Goal: Task Accomplishment & Management: Complete application form

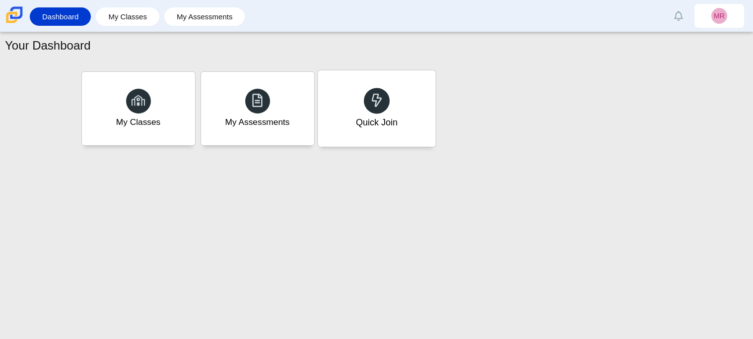
click at [370, 104] on icon at bounding box center [377, 100] width 14 height 14
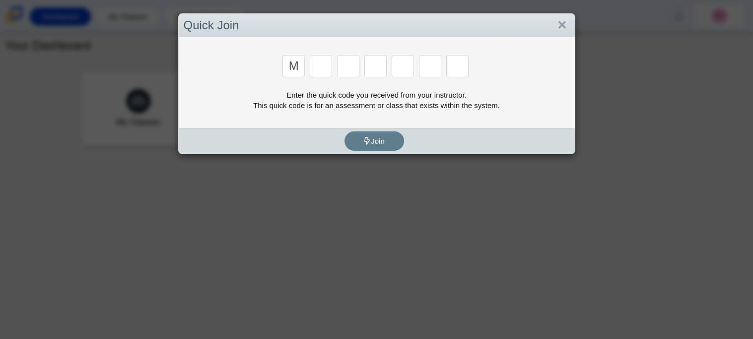
type input "m"
type input "7"
type input "e"
type input "3"
type input "e"
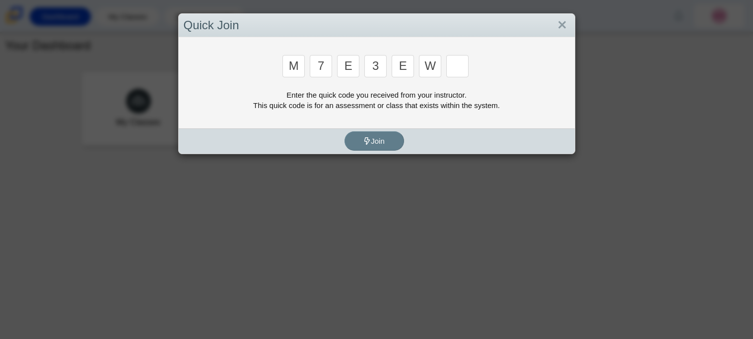
type input "w"
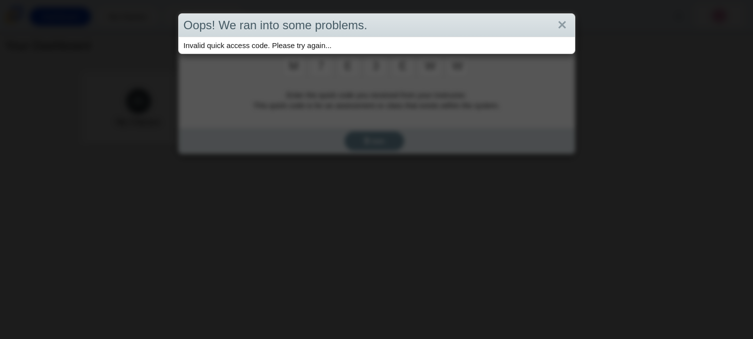
type input "w"
click at [567, 23] on link "Close" at bounding box center [561, 25] width 15 height 17
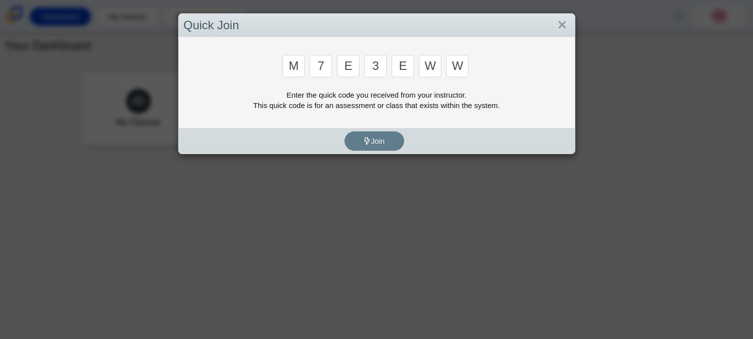
click at [435, 66] on input "w" at bounding box center [430, 66] width 22 height 22
type input "v"
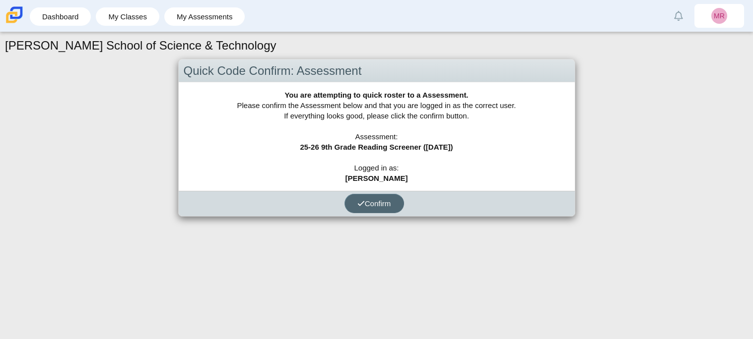
click at [392, 207] on button "Confirm" at bounding box center [374, 203] width 60 height 19
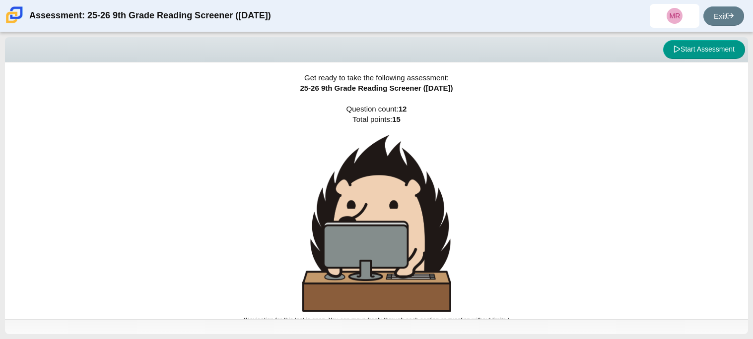
click at [291, 196] on div "Get ready to take the following assessment: 25-26 9th Grade Reading Screener (A…" at bounding box center [376, 191] width 743 height 257
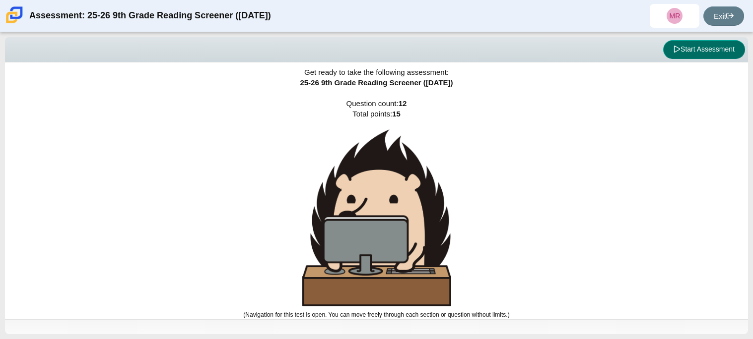
click at [680, 50] on button "Start Assessment" at bounding box center [704, 49] width 82 height 19
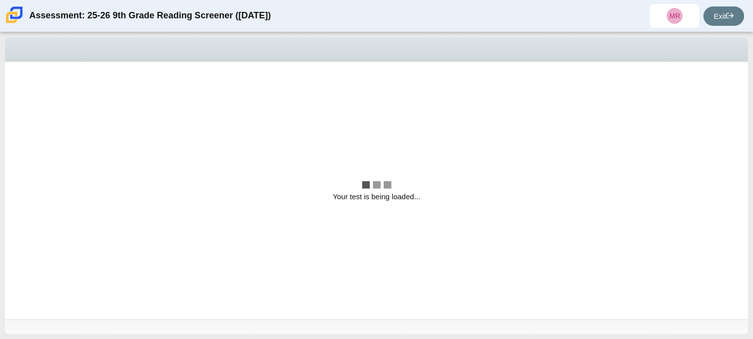
scroll to position [0, 0]
select select "ccc5b315-3c7c-471c-bf90-f22c8299c798"
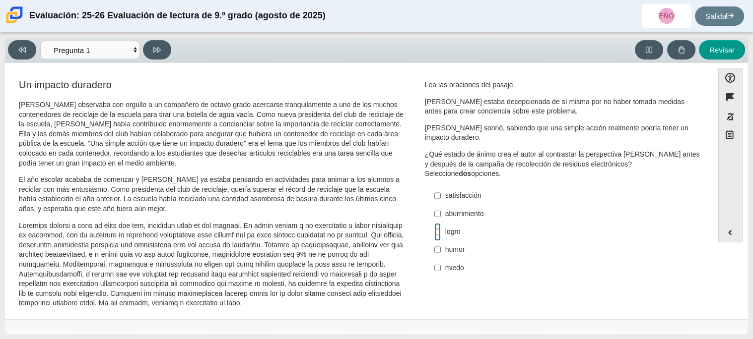
click at [434, 233] on input "logro logro" at bounding box center [437, 232] width 6 height 18
checkbox input "true"
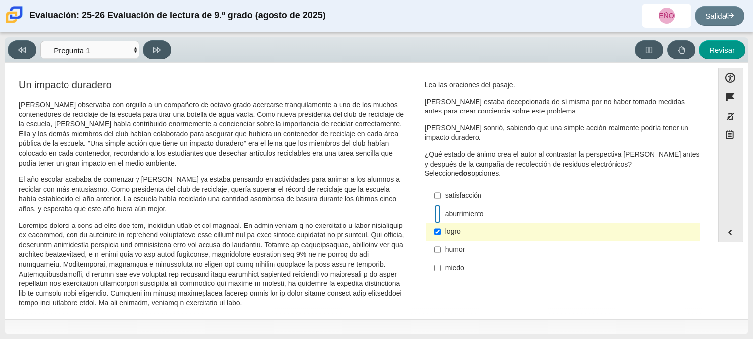
click at [434, 216] on input "aburrimiento aburrimiento" at bounding box center [437, 214] width 6 height 18
checkbox input "true"
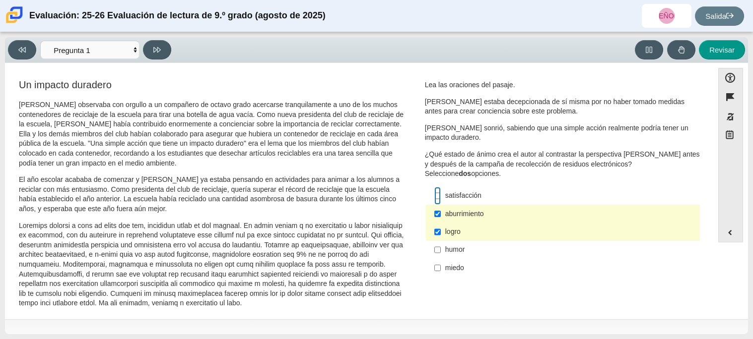
click at [437, 200] on input "satisfacción satisfacción" at bounding box center [437, 196] width 6 height 18
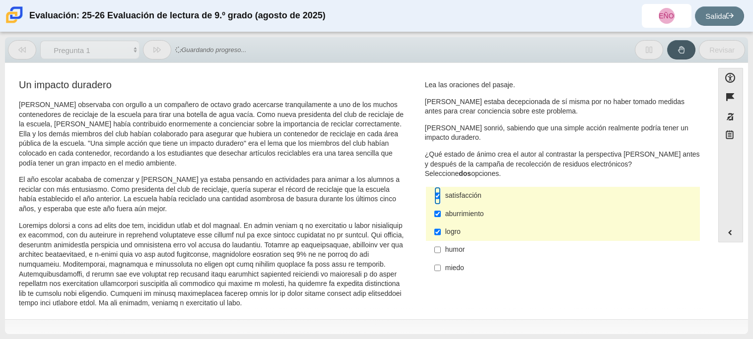
click at [436, 199] on input "satisfacción satisfacción" at bounding box center [437, 196] width 6 height 18
checkbox input "false"
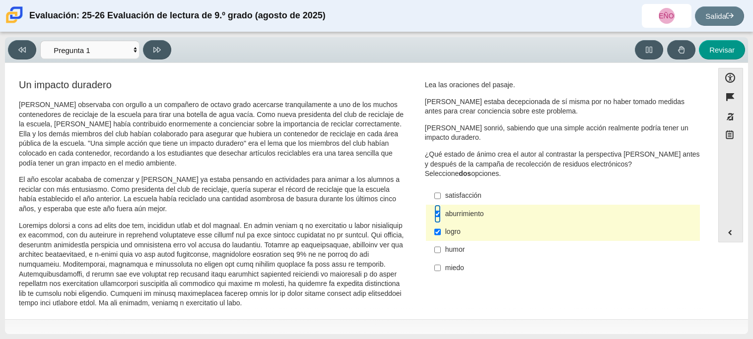
click at [436, 214] on input "aburrimiento aburrimiento" at bounding box center [437, 214] width 6 height 18
checkbox input "false"
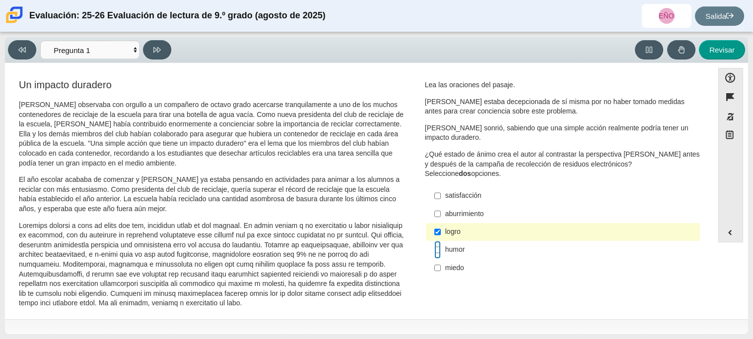
click at [435, 252] on input "humor humor" at bounding box center [437, 250] width 6 height 18
checkbox input "true"
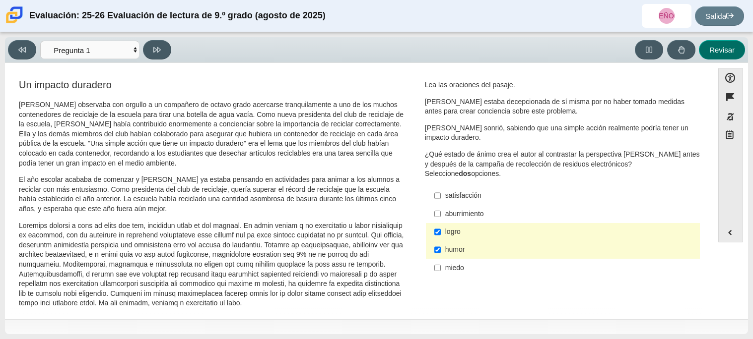
click at [722, 56] on button "Revisar" at bounding box center [721, 49] width 46 height 19
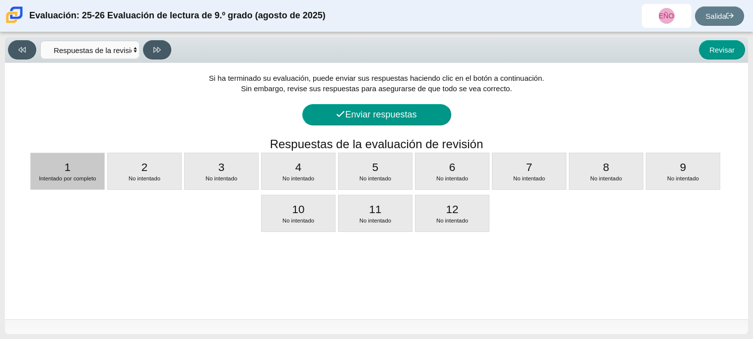
click at [35, 180] on div "Intentado por completo" at bounding box center [67, 179] width 73 height 8
select select "ccc5b315-3c7c-471c-bf90-f22c8299c798"
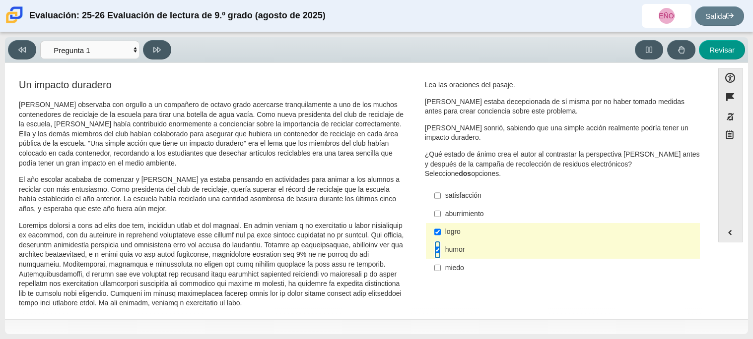
click at [435, 251] on input "humor humor" at bounding box center [437, 250] width 6 height 18
checkbox input "false"
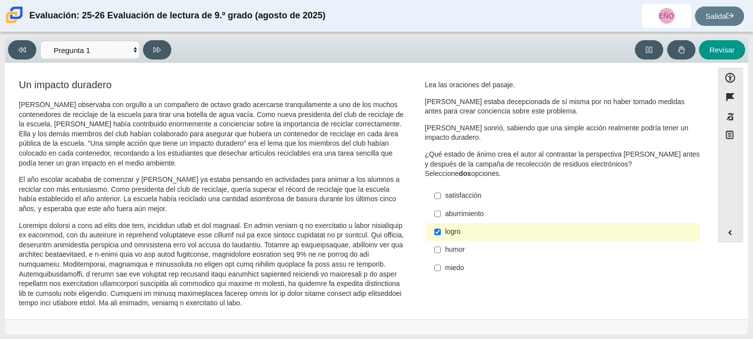
click at [437, 196] on label "satisfacción satisfacción" at bounding box center [563, 196] width 272 height 18
click at [437, 196] on input "satisfacción satisfacción" at bounding box center [437, 196] width 6 height 18
checkbox input "true"
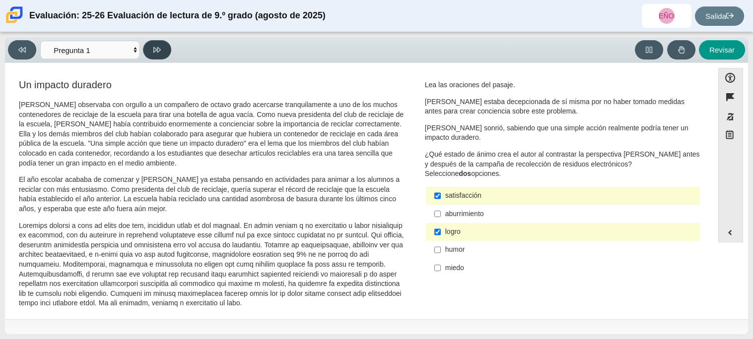
click at [150, 51] on button at bounding box center [157, 49] width 28 height 19
select select "0ff64528-ffd7-428d-b192-babfaadd44e8"
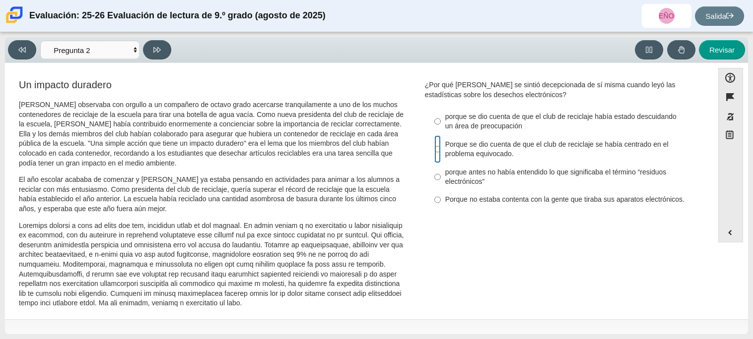
click at [434, 147] on input "Porque se dio cuenta de que el club de reciclaje se había centrado en el proble…" at bounding box center [437, 149] width 6 height 28
radio input "true"
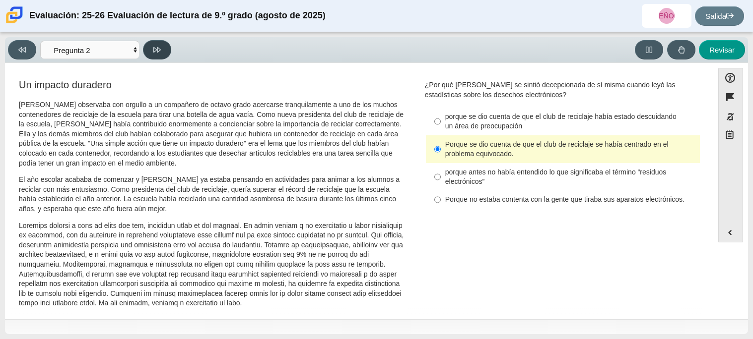
click at [158, 52] on icon at bounding box center [156, 49] width 7 height 7
select select "7ce3d843-6974-4858-901c-1ff39630e843"
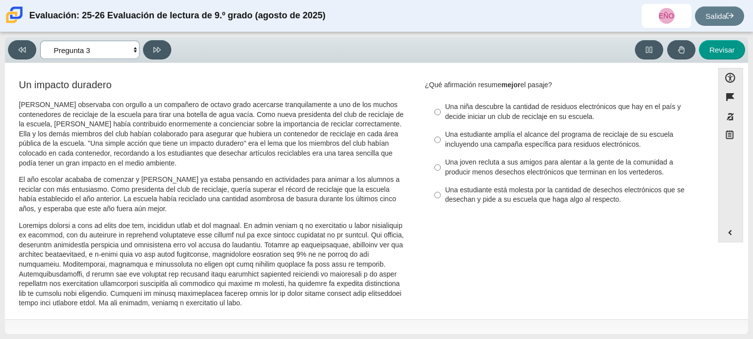
click at [130, 50] on select "Preguntas Pregunta 1 Pregunta 2 Pregunta 3 Pregunta 4 Pregunta 5 Pregunta 6 Pre…" at bounding box center [89, 50] width 99 height 18
click at [131, 48] on select "Preguntas Pregunta 1 Pregunta 2 Pregunta 3 Pregunta 4 Pregunta 5 Pregunta 6 Pre…" at bounding box center [89, 50] width 99 height 18
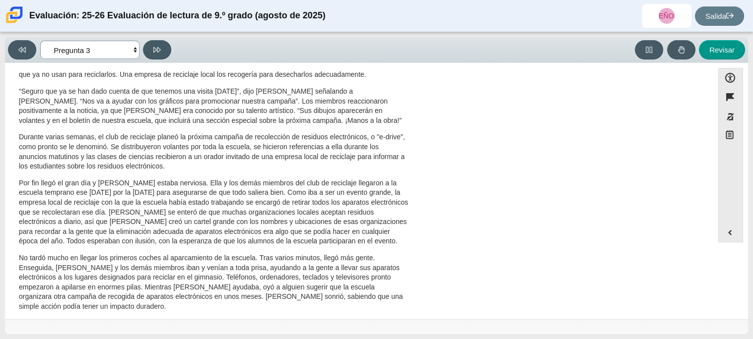
scroll to position [363, 0]
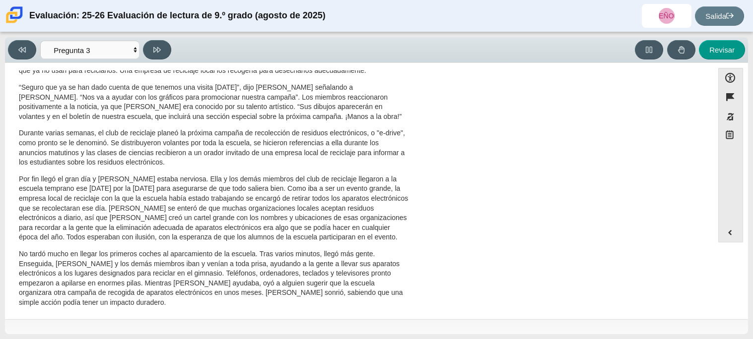
click at [496, 283] on div "Un impacto duradero Scarlett observaba con orgullo a un compañero de octavo gra…" at bounding box center [359, 18] width 698 height 607
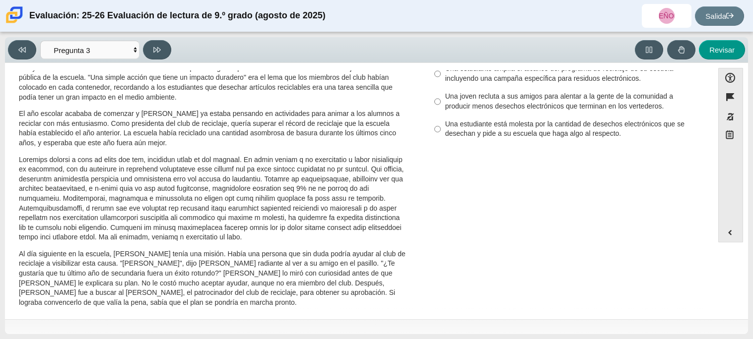
scroll to position [0, 0]
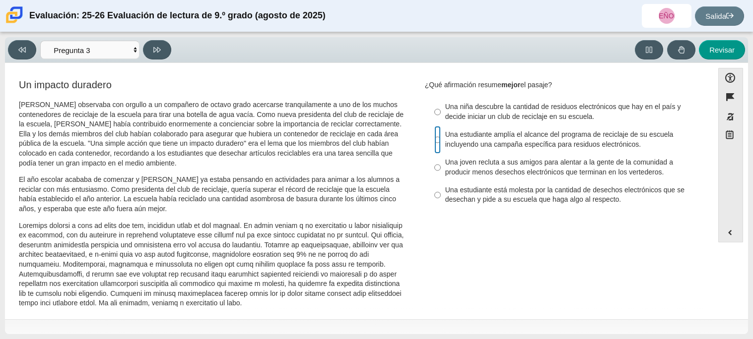
click at [434, 142] on input "Una estudiante amplía el alcance del programa de reciclaje de su escuela incluy…" at bounding box center [437, 140] width 6 height 28
radio input "true"
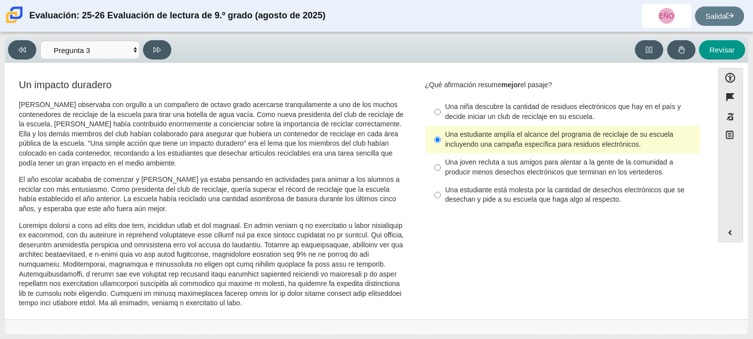
click at [437, 198] on label "Una estudiante está molesta por la cantidad de desechos electrónicos que se des…" at bounding box center [563, 196] width 272 height 28
click at [437, 198] on input "Una estudiante está molesta por la cantidad de desechos electrónicos que se des…" at bounding box center [437, 196] width 6 height 28
radio input "true"
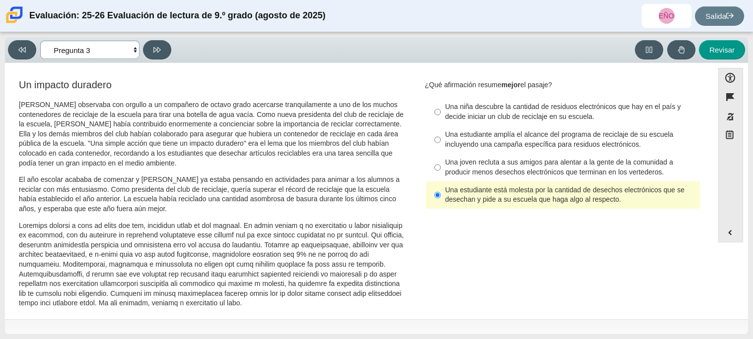
click at [134, 50] on select "Preguntas Pregunta 1 Pregunta 2 Pregunta 3 Pregunta 4 Pregunta 5 Pregunta 6 Pre…" at bounding box center [89, 50] width 99 height 18
select select "ccc5b315-3c7c-471c-bf90-f22c8299c798"
click at [40, 41] on select "Preguntas Pregunta 1 Pregunta 2 Pregunta 3 Pregunta 4 Pregunta 5 Pregunta 6 Pre…" at bounding box center [89, 50] width 99 height 18
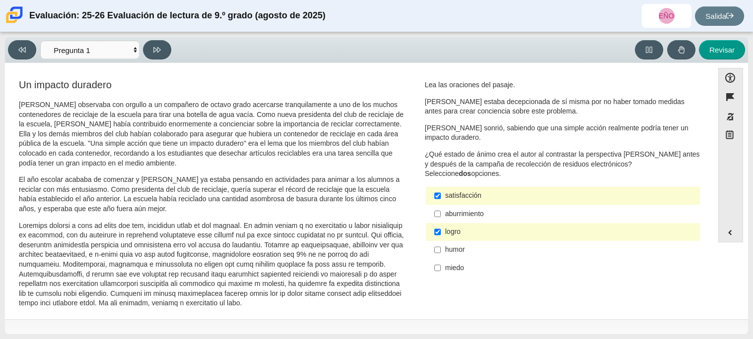
click at [438, 253] on label "humor humor" at bounding box center [563, 250] width 272 height 18
click at [438, 253] on input "humor humor" at bounding box center [437, 250] width 6 height 18
checkbox input "true"
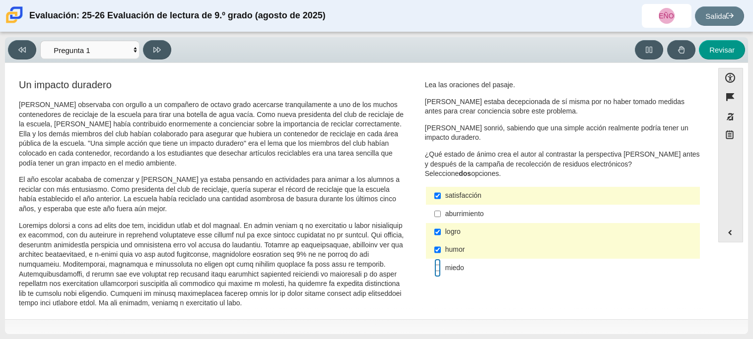
click at [434, 271] on input "miedo miedo" at bounding box center [437, 268] width 6 height 18
checkbox input "true"
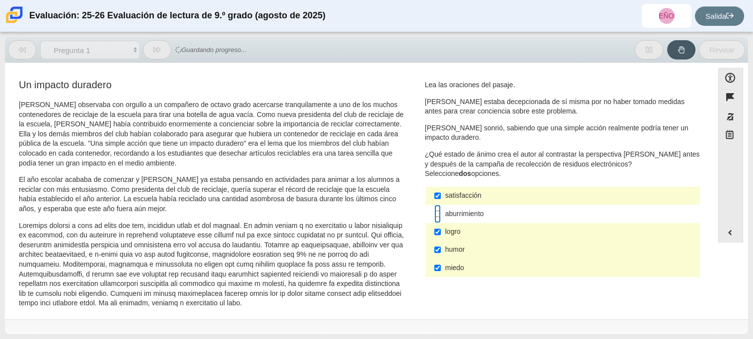
click at [434, 218] on input "aburrimiento aburrimiento" at bounding box center [437, 214] width 6 height 18
checkbox input "true"
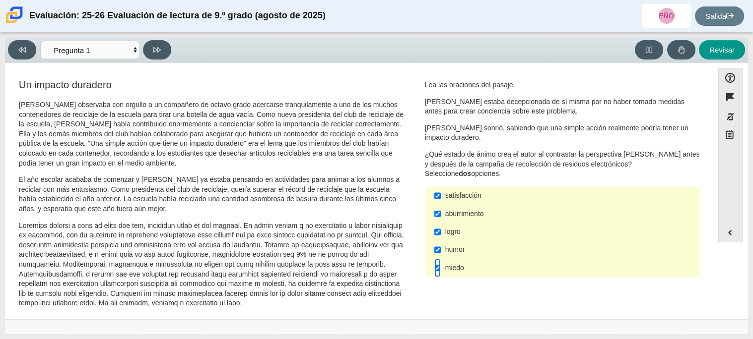
click at [435, 270] on input "miedo miedo" at bounding box center [437, 268] width 6 height 18
checkbox input "false"
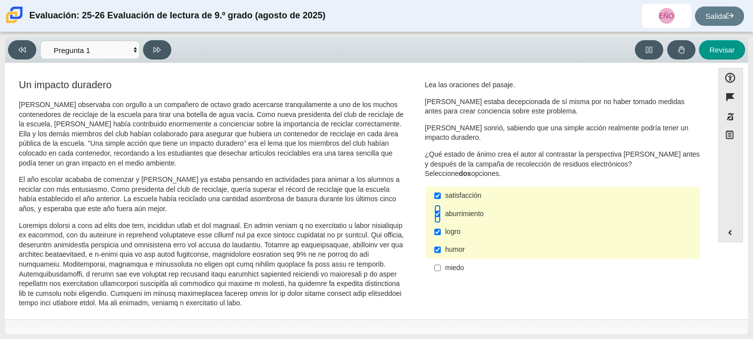
click at [434, 210] on input "aburrimiento aburrimiento" at bounding box center [437, 214] width 6 height 18
checkbox input "false"
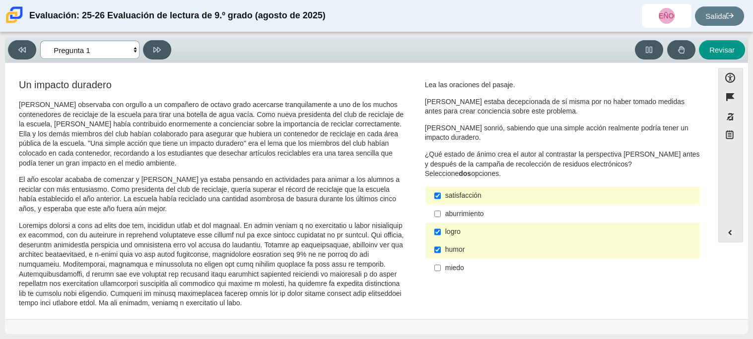
click at [131, 52] on select "Preguntas Pregunta 1 Pregunta 2 Pregunta 3 Pregunta 4 Pregunta 5 Pregunta 6 Pre…" at bounding box center [89, 50] width 99 height 18
click at [40, 41] on select "Preguntas Pregunta 1 Pregunta 2 Pregunta 3 Pregunta 4 Pregunta 5 Pregunta 6 Pre…" at bounding box center [89, 50] width 99 height 18
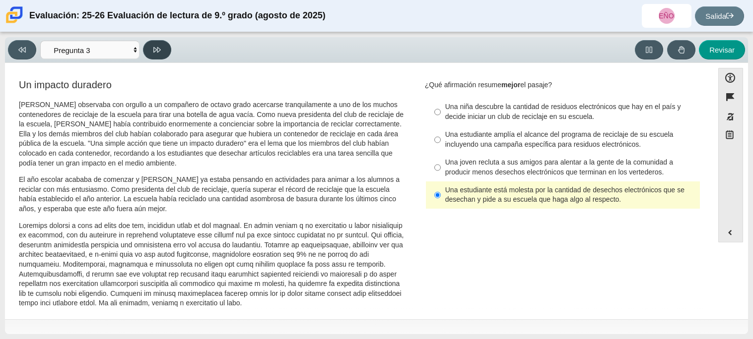
click at [158, 55] on button at bounding box center [157, 49] width 28 height 19
select select "ca9ea0f1-49c5-4bd1-83b0-472c18652b42"
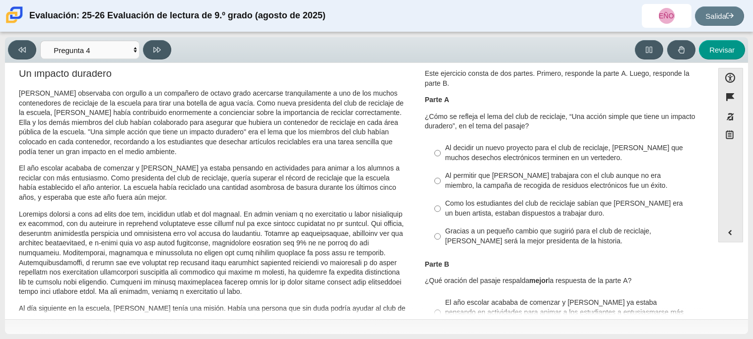
scroll to position [13, 0]
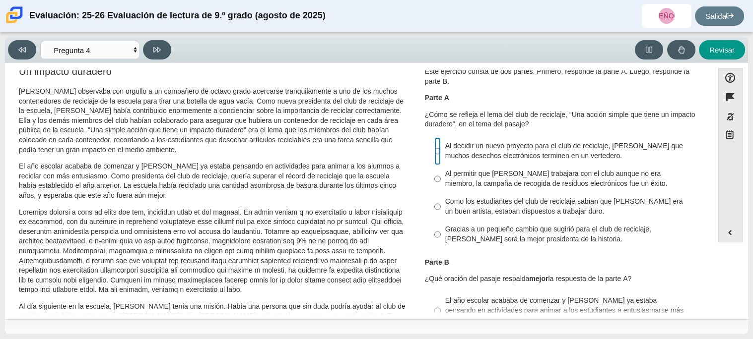
click at [434, 153] on input "Al decidir un nuevo proyecto para el club de reciclaje, Scarlett evita que much…" at bounding box center [437, 151] width 6 height 28
radio input "true"
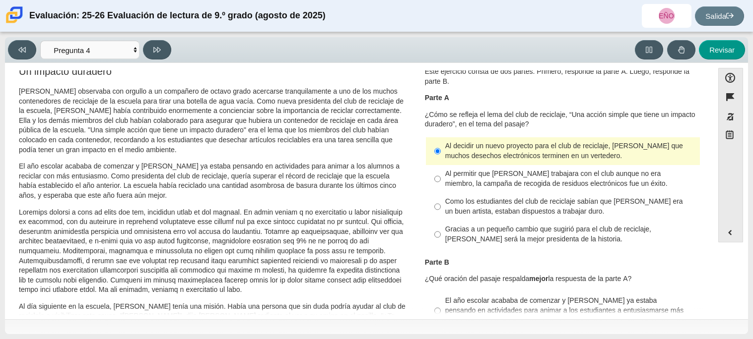
click at [430, 180] on label "Al permitir que Juan Carlos trabajara con el club aunque no era miembro, la cam…" at bounding box center [563, 179] width 272 height 28
click at [434, 180] on input "Al permitir que Juan Carlos trabajara con el club aunque no era miembro, la cam…" at bounding box center [437, 179] width 6 height 28
radio input "true"
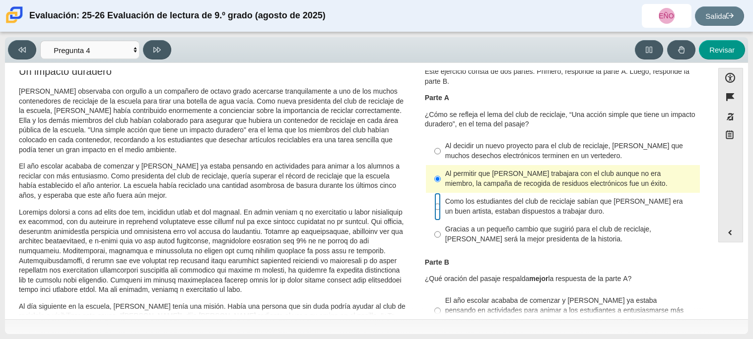
click at [434, 210] on input "Como los estudiantes del club de reciclaje sabían que Juan Carlos era un buen a…" at bounding box center [437, 207] width 6 height 28
radio input "true"
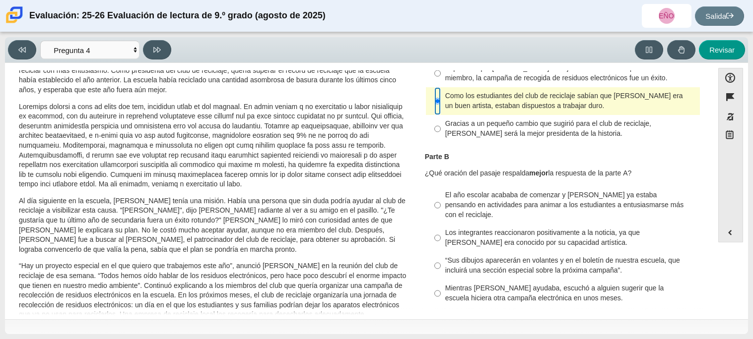
scroll to position [124, 0]
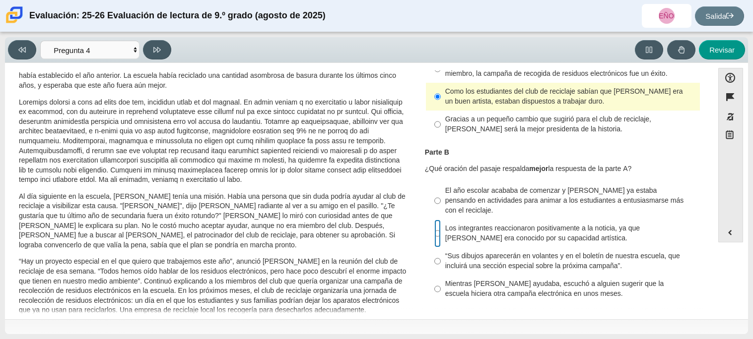
click at [436, 230] on input "Los integrantes reaccionaron positivamente a la noticia, ya que Juan Carlos era…" at bounding box center [437, 234] width 6 height 28
radio input "true"
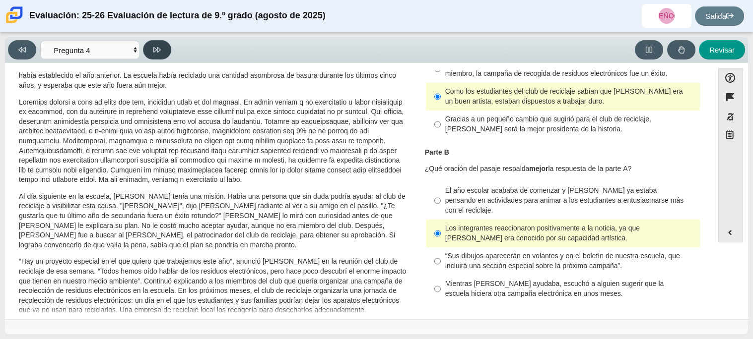
click at [154, 48] on icon at bounding box center [156, 49] width 7 height 7
select select "e41f1a79-e29f-4095-8030-a53364015bed"
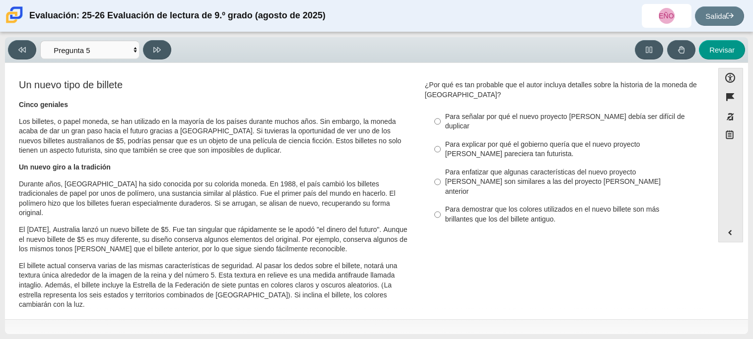
click at [438, 140] on label "Para explicar por qué el gobierno quería que el nuevo proyecto de ley pareciera…" at bounding box center [563, 149] width 272 height 28
click at [438, 140] on input "Para explicar por qué el gobierno quería que el nuevo proyecto de ley pareciera…" at bounding box center [437, 149] width 6 height 28
radio input "true"
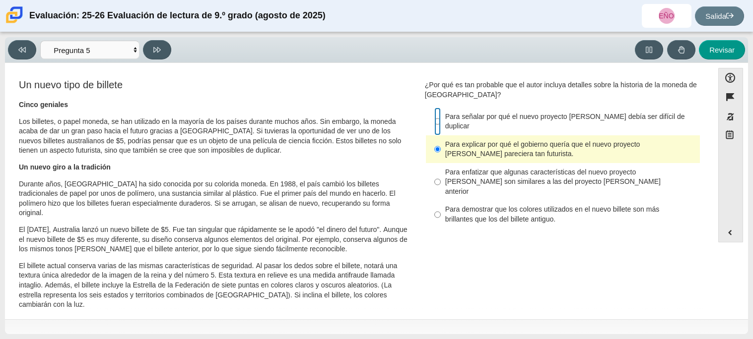
click at [437, 120] on input "Para señalar por qué el nuevo proyecto de ley debía ser difícil de duplicar Par…" at bounding box center [437, 122] width 6 height 28
radio input "true"
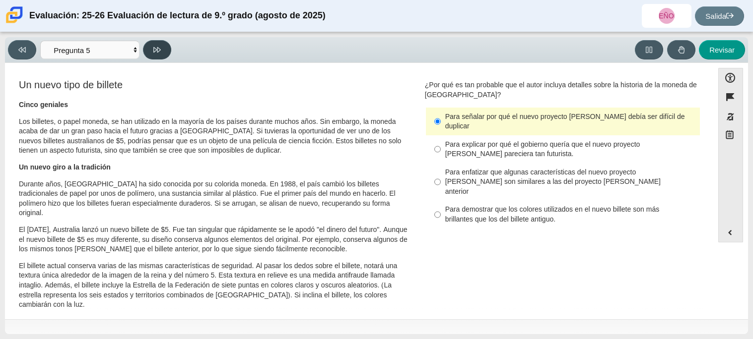
click at [161, 48] on button at bounding box center [157, 49] width 28 height 19
select select "69146e31-7b3d-4a3e-9ce6-f30c24342ae0"
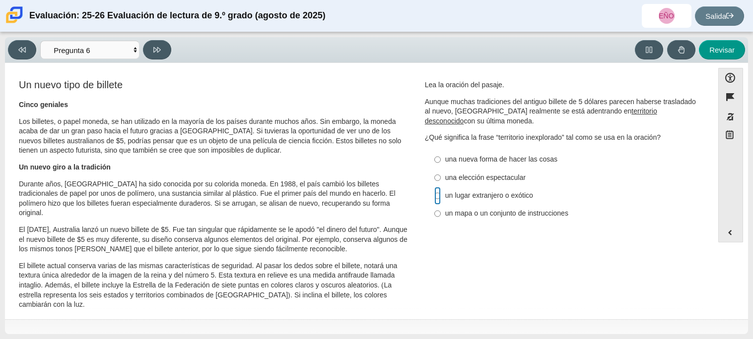
click at [436, 196] on input "un lugar extranjero o exótico un lugar extranjero o exótico" at bounding box center [437, 196] width 6 height 18
radio input "true"
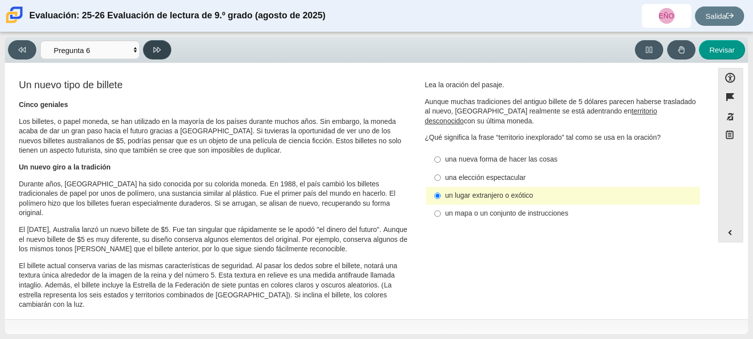
click at [158, 53] on button at bounding box center [157, 49] width 28 height 19
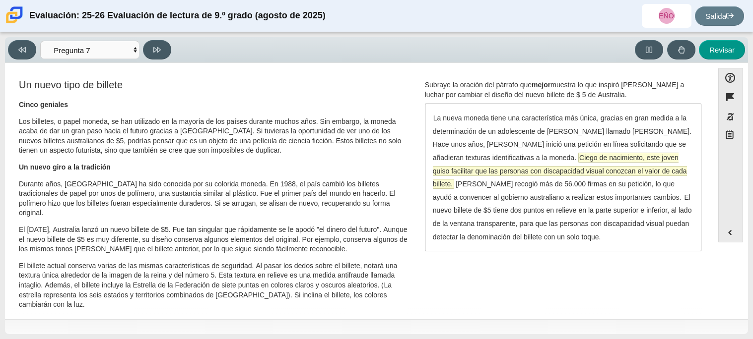
click at [482, 168] on font "Ciego de nacimiento, este joven quiso facilitar que las personas con discapacid…" at bounding box center [560, 170] width 254 height 35
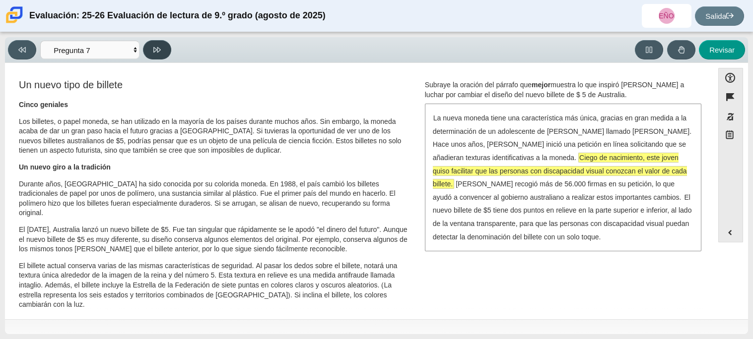
click at [154, 54] on button at bounding box center [157, 49] width 28 height 19
select select "ea8338c2-a6a3-418e-a305-2b963b54a290"
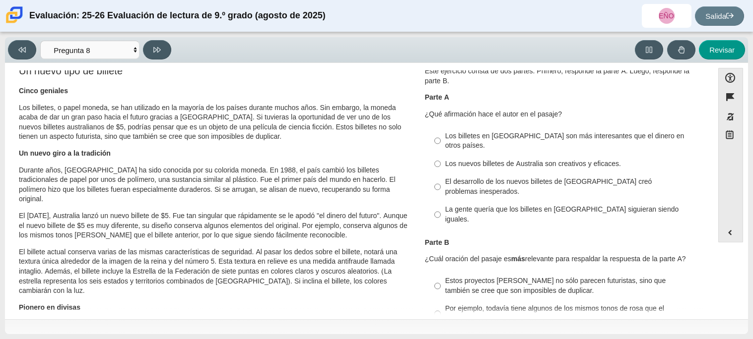
scroll to position [0, 0]
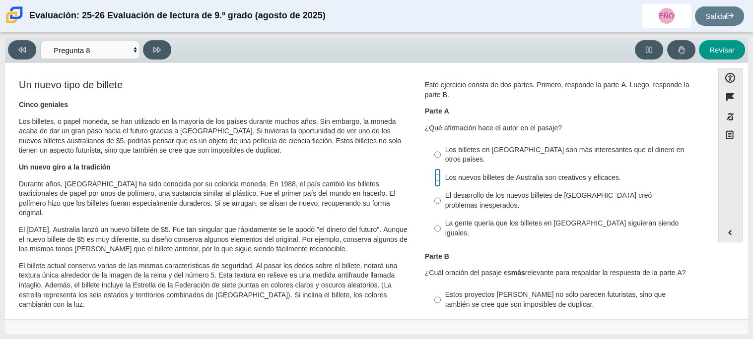
click at [434, 173] on input "Los nuevos billetes de Australia son creativos y eficaces. Los nuevos billetes …" at bounding box center [437, 178] width 6 height 18
radio input "true"
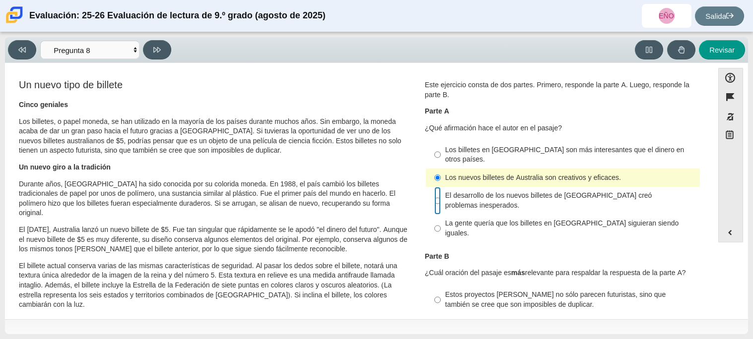
click at [435, 195] on input "El desarrollo de los nuevos billetes de Australia creó problemas inesperados. E…" at bounding box center [437, 201] width 6 height 28
radio input "true"
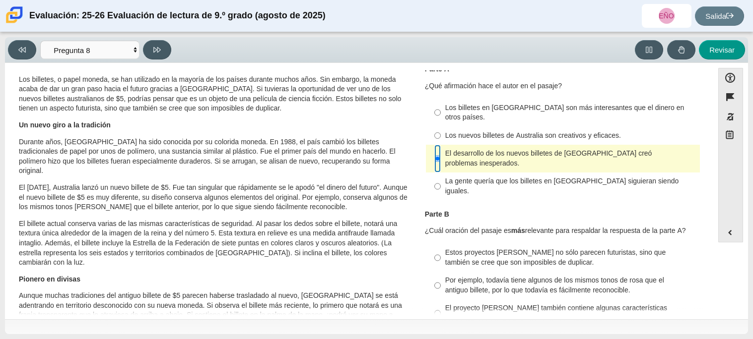
scroll to position [39, 0]
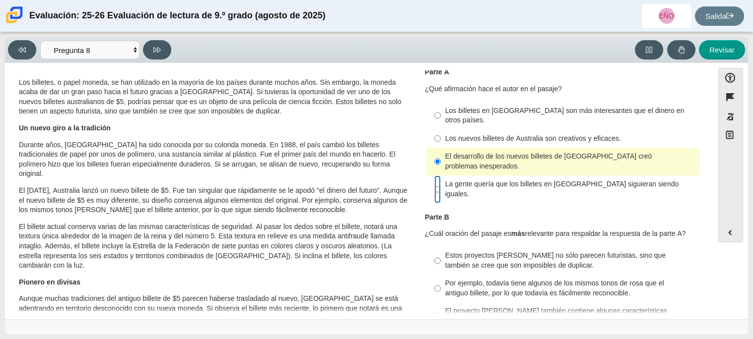
click at [434, 177] on input "La gente quería que los billetes en Australia siguieran siendo iguales. La gent…" at bounding box center [437, 190] width 6 height 28
radio input "true"
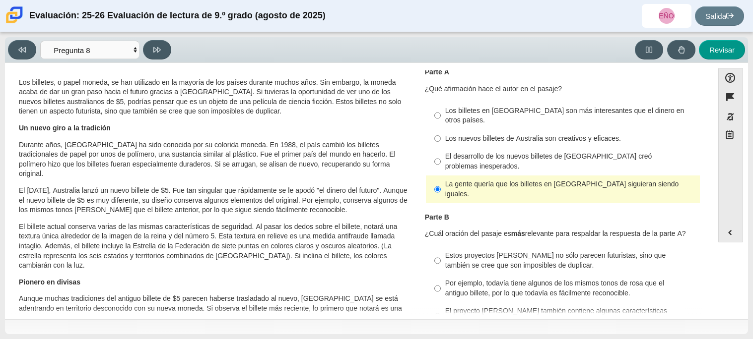
click at [437, 275] on label "Por ejemplo, todavía tiene algunos de los mismos tonos de rosa que el antiguo b…" at bounding box center [563, 289] width 272 height 28
click at [437, 275] on input "Por ejemplo, todavía tiene algunos de los mismos tonos de rosa que el antiguo b…" at bounding box center [437, 289] width 6 height 28
radio input "true"
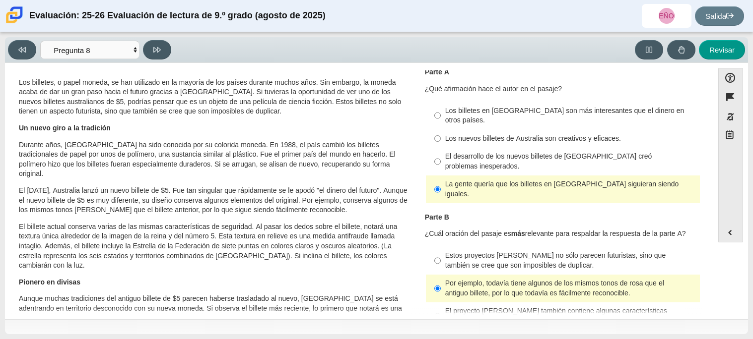
click at [439, 129] on label "Los nuevos billetes de Australia son creativos y eficaces. Los nuevos billetes …" at bounding box center [563, 138] width 272 height 18
click at [439, 129] on input "Los nuevos billetes de Australia son creativos y eficaces. Los nuevos billetes …" at bounding box center [437, 138] width 6 height 18
radio input "true"
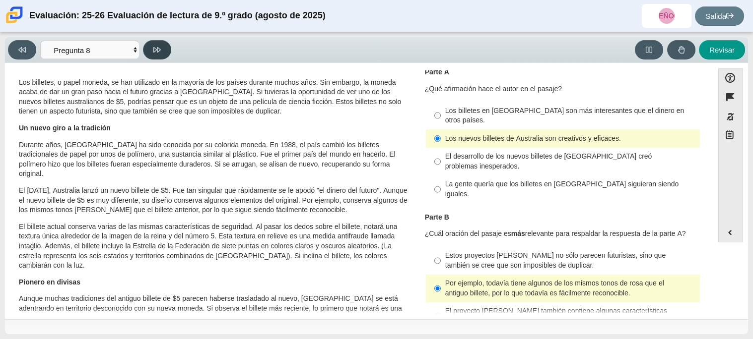
click at [167, 52] on button at bounding box center [157, 49] width 28 height 19
select select "89f058d6-b15c-4ef5-a4b3-fdaffb8868b6"
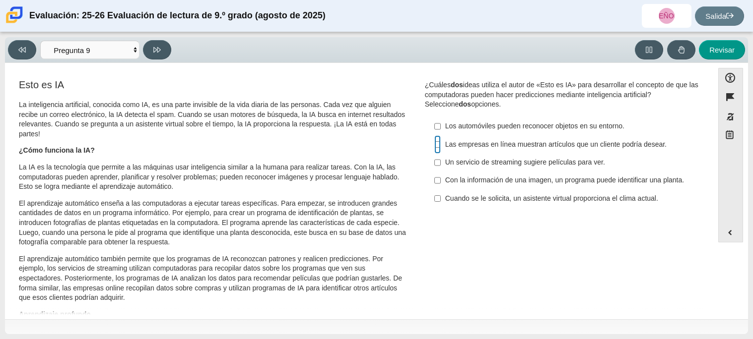
click at [435, 146] on input "Las empresas en línea muestran artículos que un cliente podría desear. Las empr…" at bounding box center [437, 144] width 6 height 18
checkbox input "true"
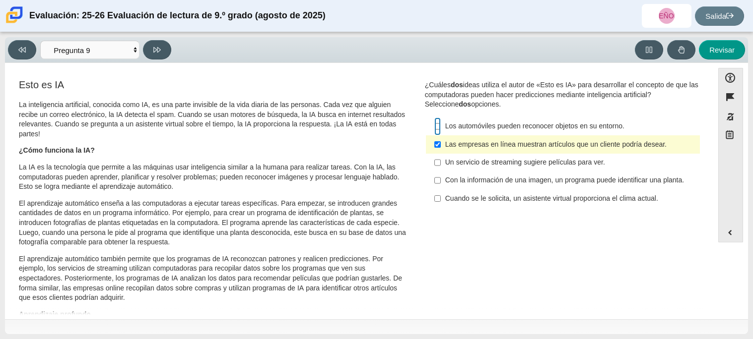
click at [436, 127] on input "Los automóviles pueden reconocer objetos en su entorno. Los automóviles pueden …" at bounding box center [437, 127] width 6 height 18
checkbox input "true"
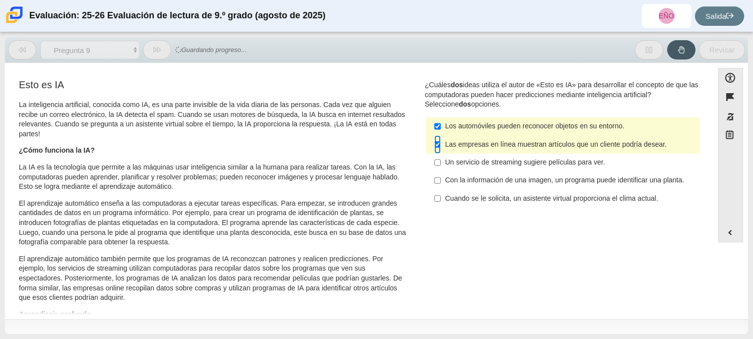
click at [437, 144] on input "Las empresas en línea muestran artículos que un cliente podría desear. Las empr…" at bounding box center [437, 144] width 6 height 18
checkbox input "false"
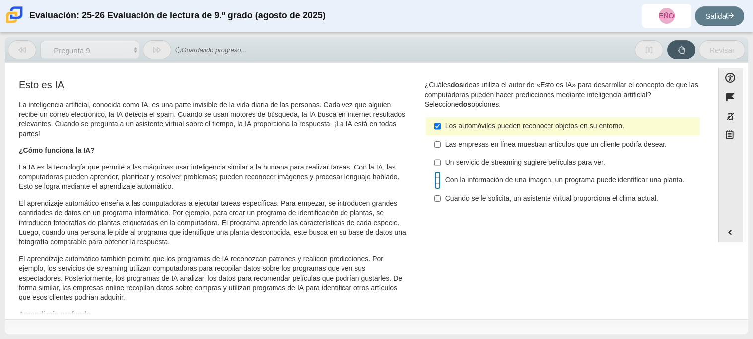
click at [434, 185] on input "Con la información de una imagen, un programa puede identificar una planta. Con…" at bounding box center [437, 181] width 6 height 18
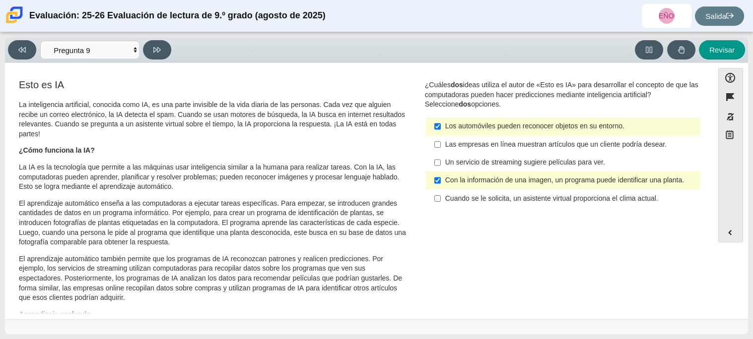
click at [440, 188] on label "Con la información de una imagen, un programa puede identificar una planta. Con…" at bounding box center [563, 181] width 272 height 18
click at [440, 188] on input "Con la información de una imagen, un programa puede identificar una planta. Con…" at bounding box center [437, 181] width 6 height 18
checkbox input "false"
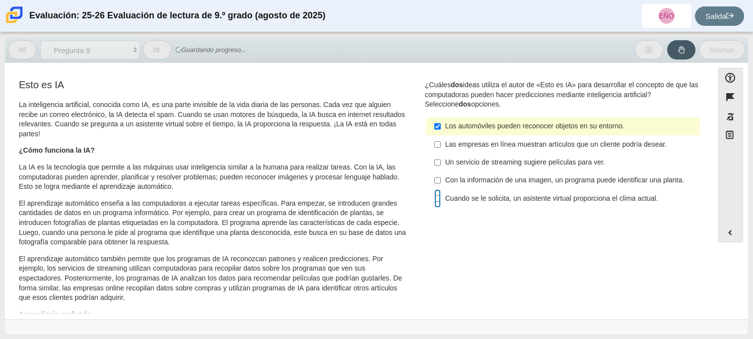
click at [437, 207] on input "Cuando se le solicita, un asistente virtual proporciona el clima actual. Cuando…" at bounding box center [437, 198] width 6 height 18
checkbox input "true"
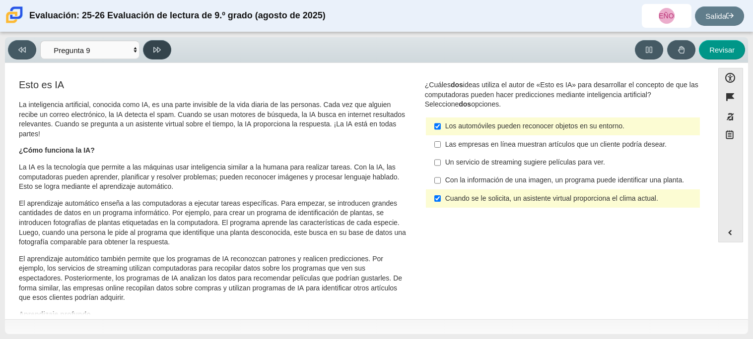
click at [161, 54] on button at bounding box center [157, 49] width 28 height 19
select select "cdf3c14e-a918-44d1-9b63-3db0fa81641e"
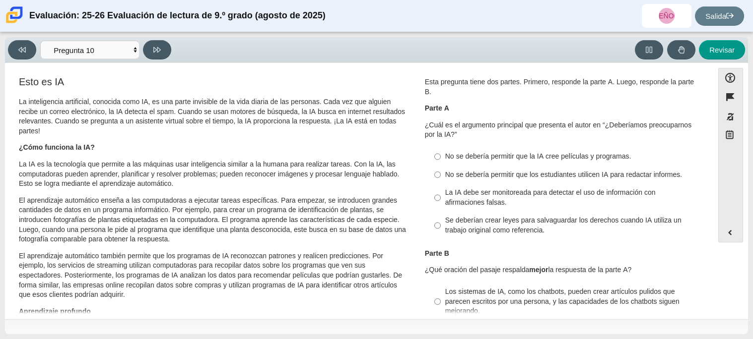
scroll to position [0, 0]
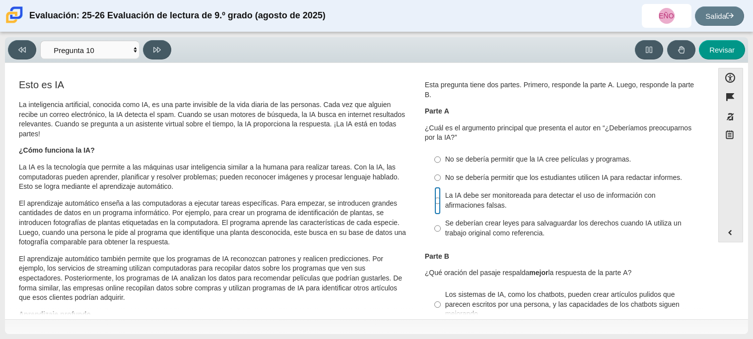
click at [434, 203] on input "La IA debe ser monitoreada para detectar el uso de información con afirmaciones…" at bounding box center [437, 201] width 6 height 28
radio input "true"
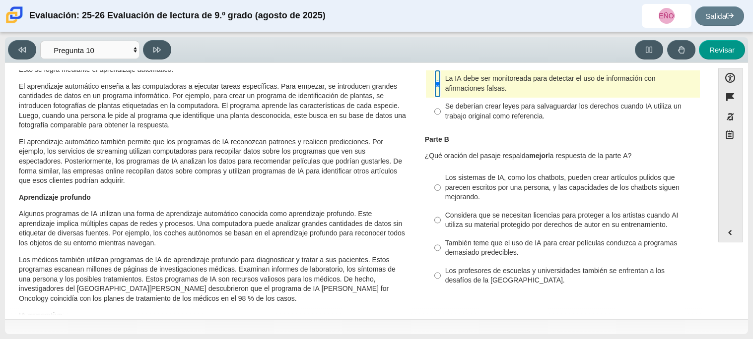
scroll to position [118, 0]
click at [434, 249] on input "También teme que el uso de IA para crear películas conduzca a programas demasia…" at bounding box center [437, 247] width 6 height 28
radio input "true"
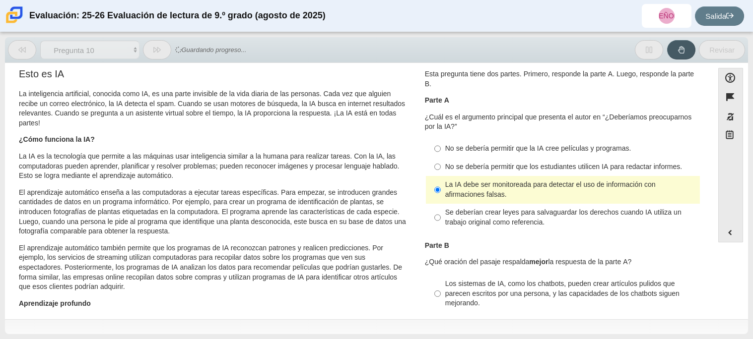
scroll to position [0, 0]
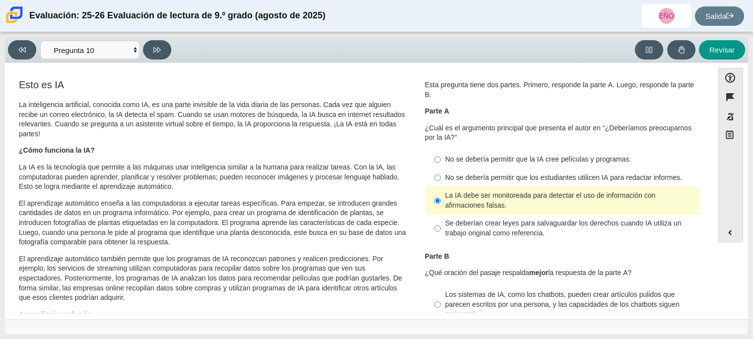
click at [446, 157] on font "No se debería permitir que la IA cree películas y programas." at bounding box center [538, 159] width 186 height 9
click at [440, 157] on input "No se debería permitir que la IA cree películas y programas. No se debería perm…" at bounding box center [437, 160] width 6 height 18
radio input "true"
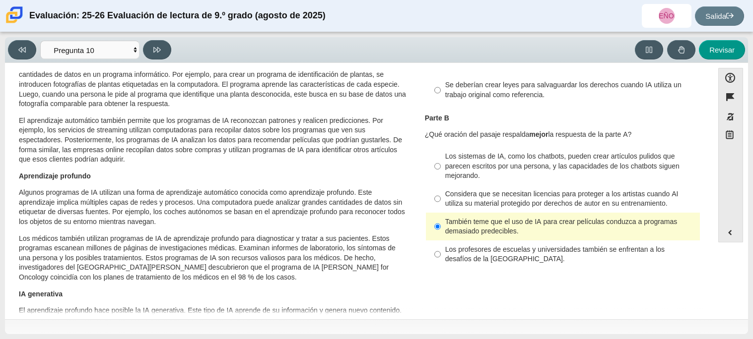
scroll to position [142, 0]
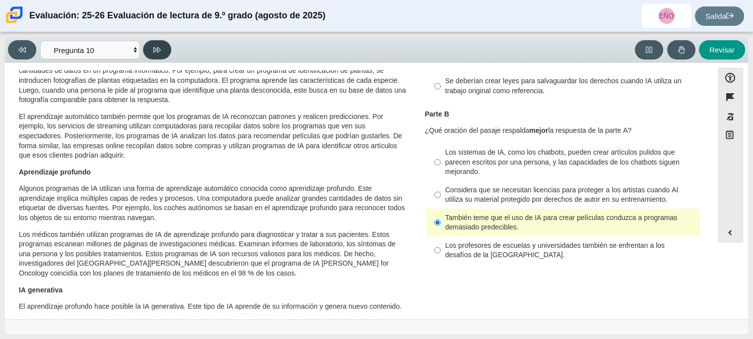
click at [159, 48] on icon at bounding box center [156, 49] width 7 height 5
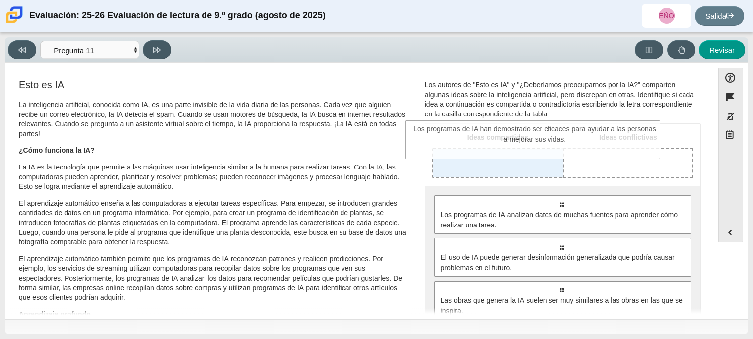
drag, startPoint x: 516, startPoint y: 226, endPoint x: 486, endPoint y: 156, distance: 76.2
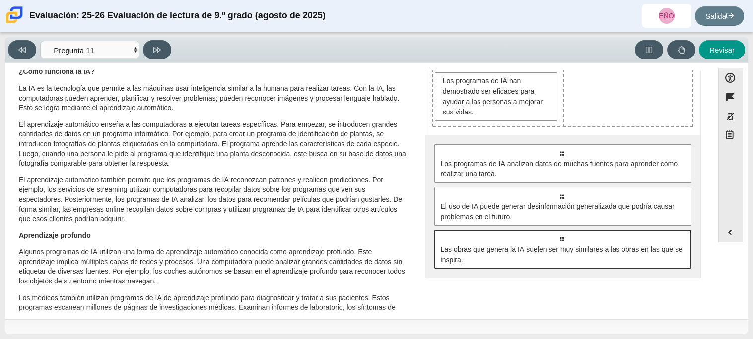
scroll to position [48, 0]
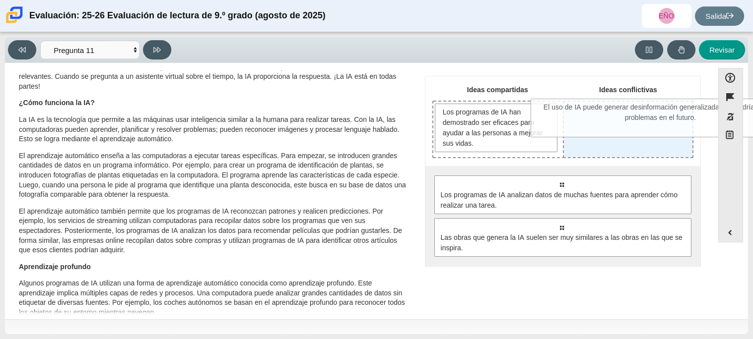
drag, startPoint x: 497, startPoint y: 241, endPoint x: 596, endPoint y: 123, distance: 154.2
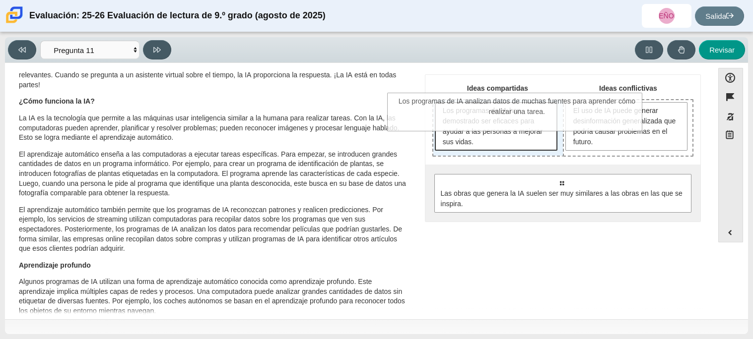
scroll to position [39, 0]
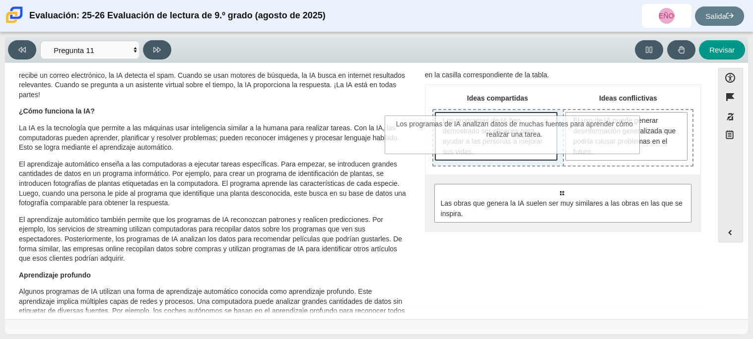
drag, startPoint x: 537, startPoint y: 203, endPoint x: 491, endPoint y: 146, distance: 73.7
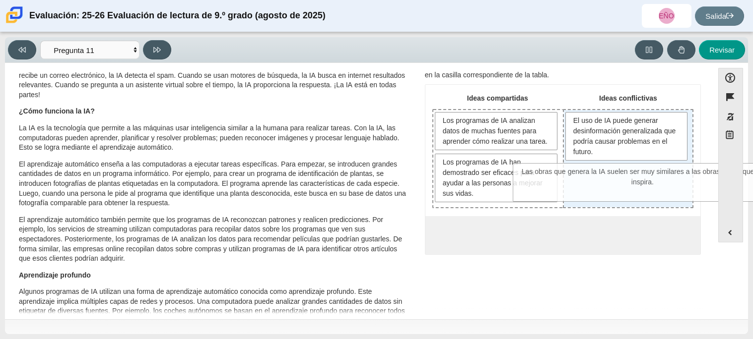
drag, startPoint x: 504, startPoint y: 254, endPoint x: 588, endPoint y: 194, distance: 103.1
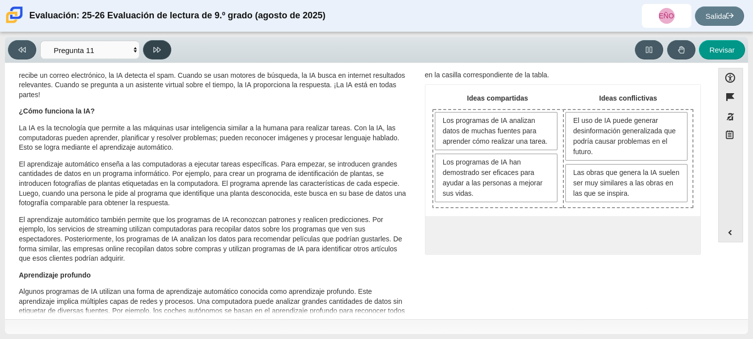
click at [165, 54] on button at bounding box center [157, 49] width 28 height 19
select select "c3effed4-44ce-4a19-bd96-1787f34e9b4c"
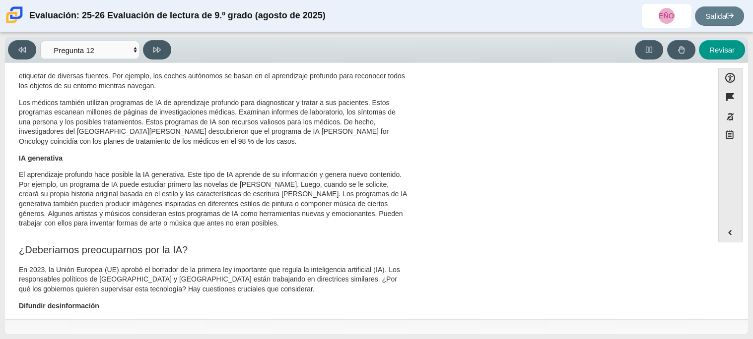
scroll to position [0, 0]
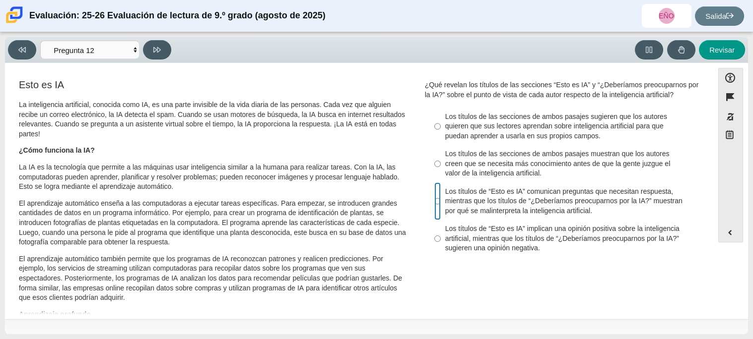
click at [434, 207] on input "Los títulos de “Esto es IA” comunican preguntas que necesitan respuesta, mientr…" at bounding box center [437, 202] width 6 height 38
radio input "true"
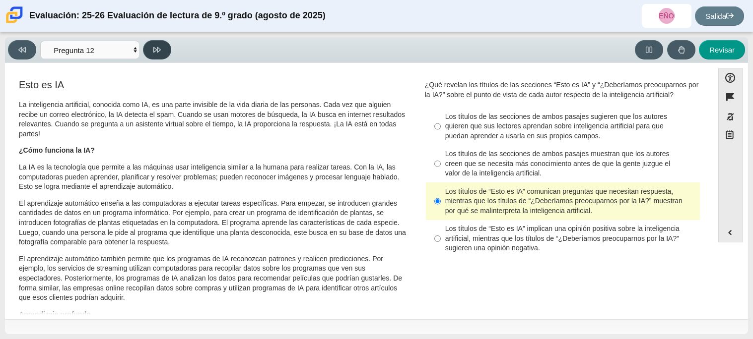
click at [167, 55] on button at bounding box center [157, 49] width 28 height 19
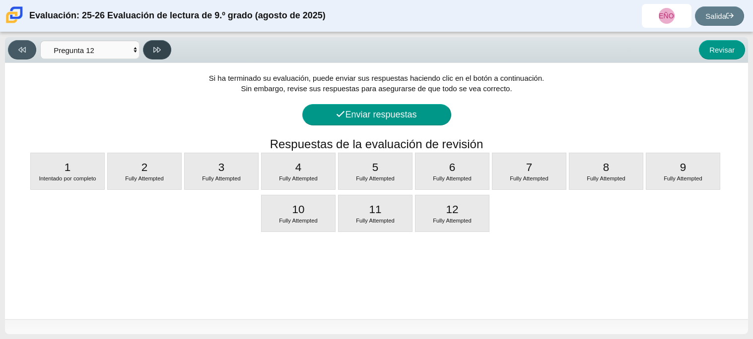
select select "review"
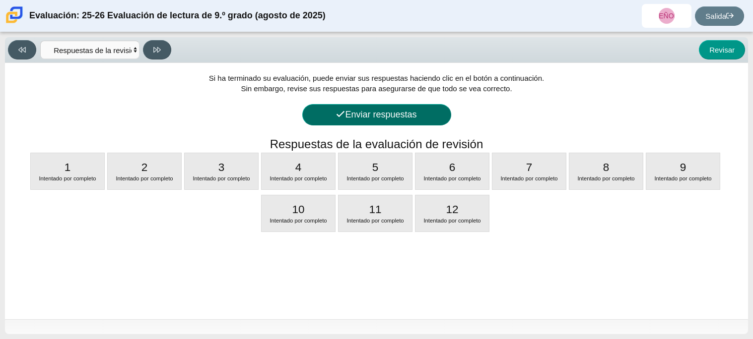
click at [407, 123] on button "Enviar respuestas" at bounding box center [376, 114] width 149 height 21
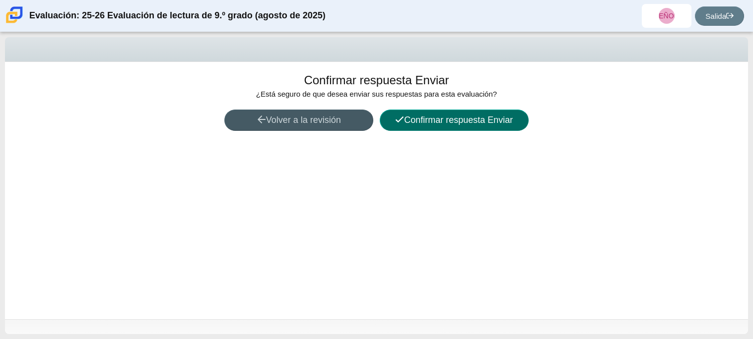
click at [434, 127] on button "Confirmar respuesta Enviar" at bounding box center [453, 120] width 149 height 21
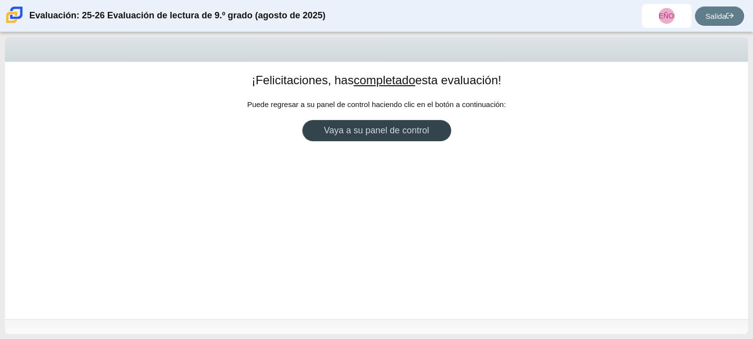
click at [329, 132] on font "Vaya a su panel de control" at bounding box center [376, 131] width 105 height 10
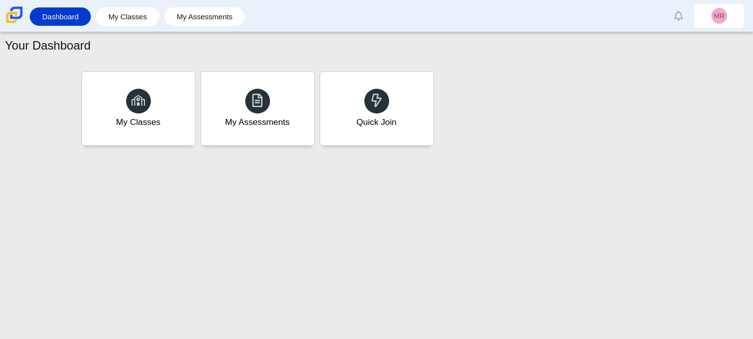
click at [248, 110] on div at bounding box center [257, 101] width 25 height 25
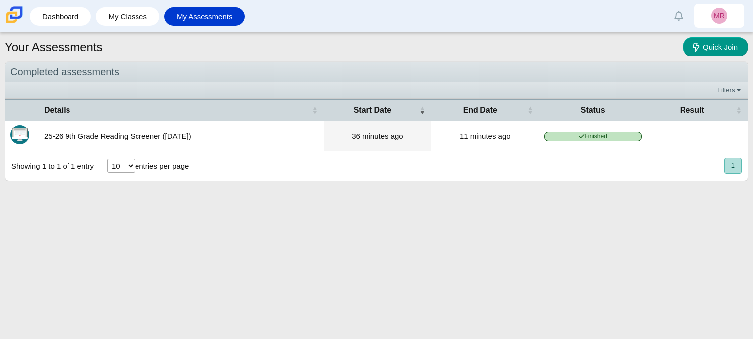
click at [118, 167] on select "10 25 50 100" at bounding box center [121, 166] width 28 height 14
click at [127, 166] on select "10 25 50 100" at bounding box center [121, 166] width 28 height 14
click at [127, 13] on link "My Classes" at bounding box center [128, 16] width 54 height 18
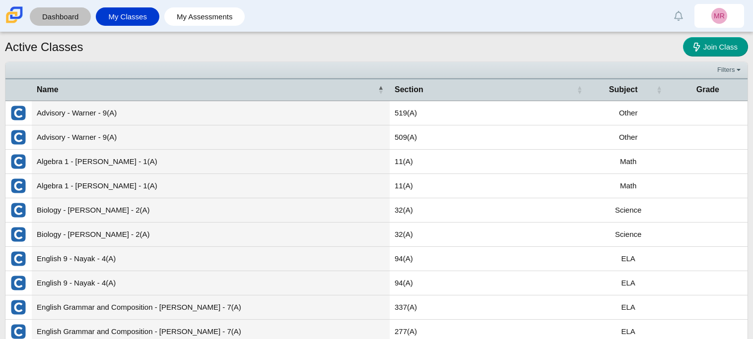
click at [61, 23] on link "Dashboard" at bounding box center [60, 16] width 51 height 18
